Goal: Task Accomplishment & Management: Use online tool/utility

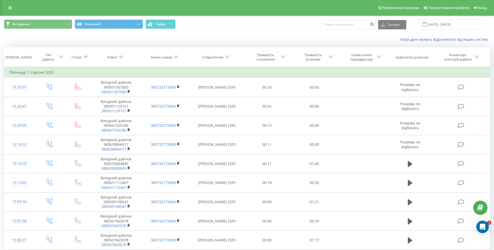
click at [12, 12] on div "Реферальна програма Налаштування профілю Вихід" at bounding box center [247, 8] width 494 height 16
click at [10, 9] on icon at bounding box center [9, 8] width 3 height 4
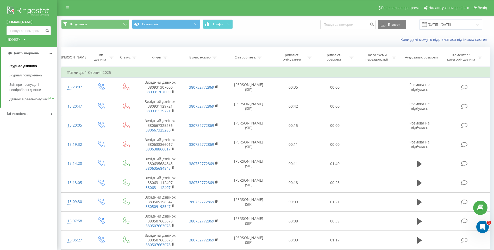
click at [37, 67] on link "Журнал дзвінків" at bounding box center [33, 65] width 48 height 9
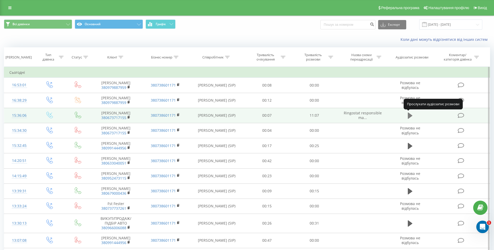
click at [408, 116] on icon at bounding box center [409, 116] width 5 height 6
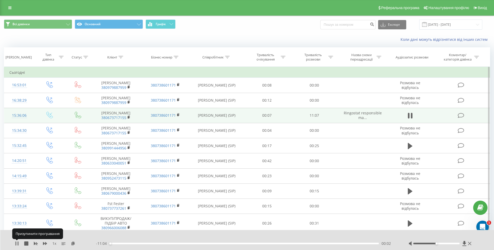
click at [17, 246] on icon at bounding box center [17, 244] width 4 height 4
click at [463, 244] on icon at bounding box center [464, 243] width 4 height 5
click at [17, 242] on icon at bounding box center [17, 244] width 4 height 4
click at [446, 243] on div at bounding box center [436, 244] width 47 height 2
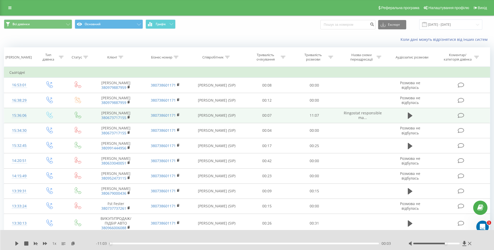
drag, startPoint x: 492, startPoint y: 80, endPoint x: 490, endPoint y: 106, distance: 26.1
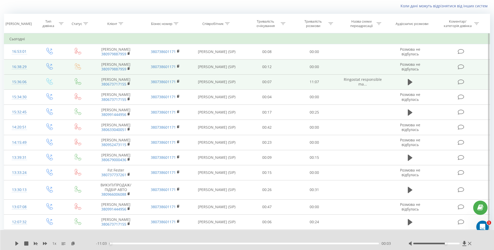
scroll to position [27, 0]
